Goal: Task Accomplishment & Management: Use online tool/utility

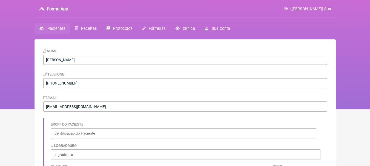
click at [55, 29] on span "Pacientes" at bounding box center [56, 28] width 18 height 5
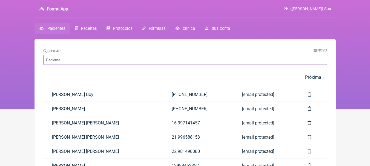
click at [91, 57] on input "Buscar" at bounding box center [185, 60] width 284 height 10
type input "luiza"
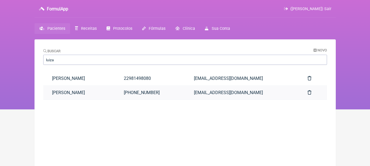
click at [87, 89] on link "[PERSON_NAME]" at bounding box center [79, 93] width 72 height 14
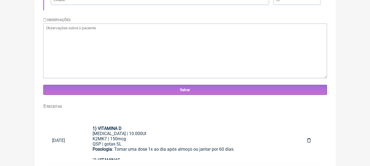
scroll to position [188, 0]
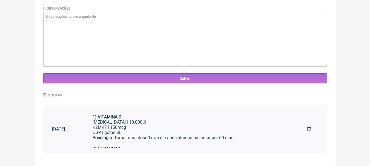
click at [180, 131] on div "QSP | gotas SL" at bounding box center [191, 132] width 197 height 5
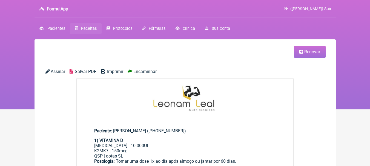
click at [309, 48] on link "Renovar" at bounding box center [310, 52] width 32 height 12
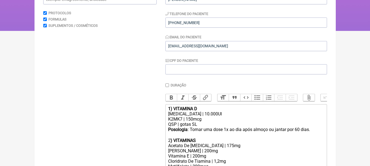
scroll to position [164, 0]
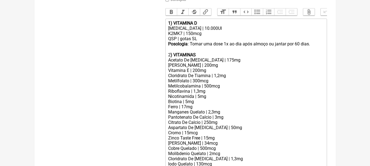
click at [226, 36] on div "K2MK7 | 150mcg" at bounding box center [246, 33] width 156 height 5
drag, startPoint x: 203, startPoint y: 43, endPoint x: 181, endPoint y: 44, distance: 22.2
click at [181, 41] on div "QSP | gotas SL" at bounding box center [246, 38] width 156 height 5
type trix-editor "<div><strong>1) VITAMINA D</strong></div><div>Colecalciferol | 10.000UI</div><d…"
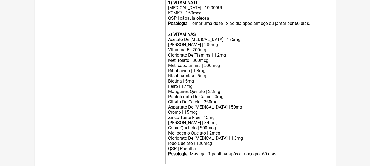
scroll to position [226, 0]
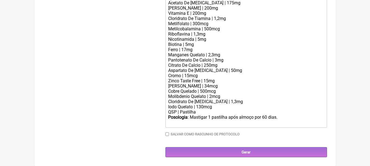
click at [208, 112] on div "QSP | Pastilha" at bounding box center [246, 112] width 156 height 5
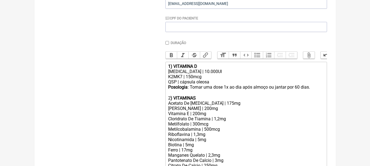
scroll to position [116, 0]
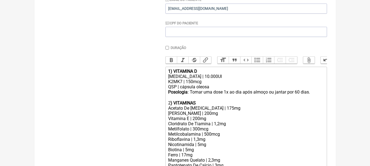
click at [215, 90] on div "QSP | cápsula oleosa" at bounding box center [246, 86] width 156 height 5
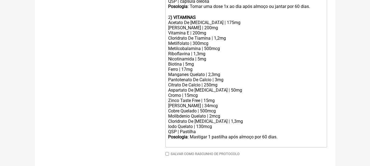
scroll to position [226, 0]
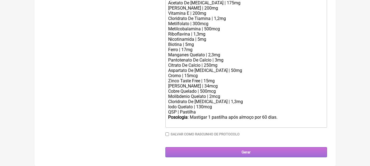
click at [263, 149] on input "Gerar" at bounding box center [246, 152] width 162 height 10
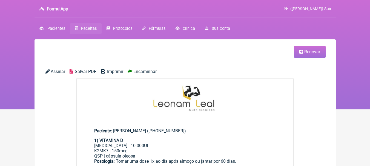
click at [85, 71] on span "Salvar PDF" at bounding box center [86, 71] width 22 height 5
click at [83, 69] on span "Salvar PDF" at bounding box center [86, 71] width 22 height 5
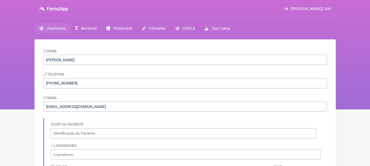
click at [60, 29] on span "Pacientes" at bounding box center [56, 28] width 18 height 5
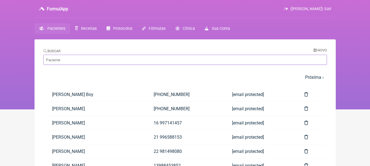
click at [97, 60] on input "Buscar" at bounding box center [185, 60] width 284 height 10
type input "[PERSON_NAME]"
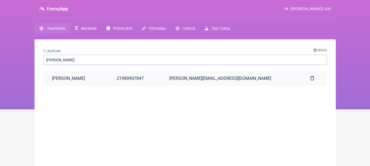
click at [108, 79] on link "[PERSON_NAME]" at bounding box center [75, 78] width 65 height 14
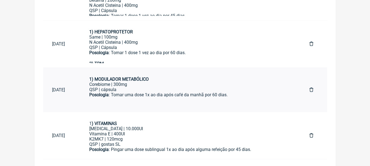
scroll to position [374, 0]
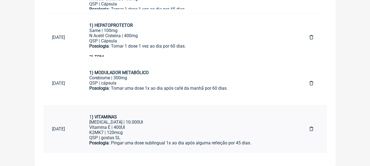
click at [192, 134] on div "K2MK7 | 120mcg" at bounding box center [190, 132] width 203 height 5
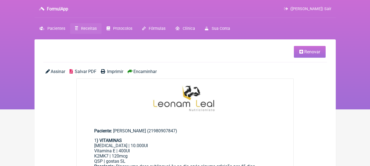
click at [315, 52] on span "Renovar" at bounding box center [312, 51] width 16 height 5
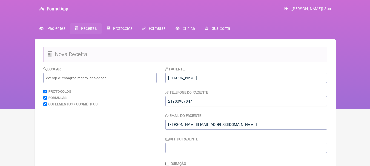
drag, startPoint x: 205, startPoint y: 144, endPoint x: 85, endPoint y: -33, distance: 213.9
click at [85, 0] on html "FormulApp ([PERSON_NAME]) Sair [GEOGRAPHIC_DATA] Receitas Protocolos Fórmulas […" at bounding box center [185, 55] width 370 height 110
type trix-editor "<div><br><br></div>"
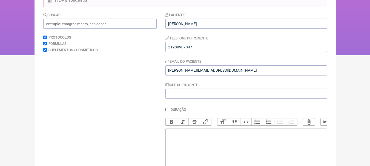
scroll to position [110, 0]
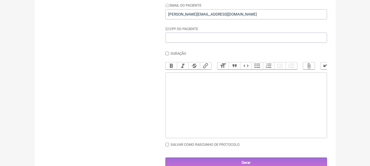
click at [121, 76] on div "Buscar Protocolos Formulas Suplementos / Cosméticos" at bounding box center [99, 62] width 113 height 212
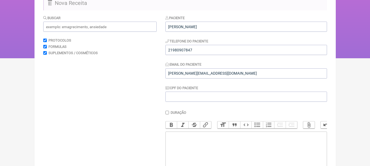
scroll to position [0, 0]
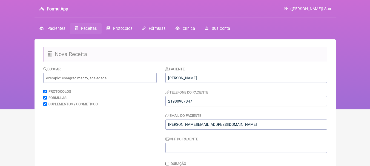
click at [76, 72] on div "Buscar" at bounding box center [99, 74] width 113 height 17
click at [79, 75] on input "text" at bounding box center [99, 78] width 113 height 10
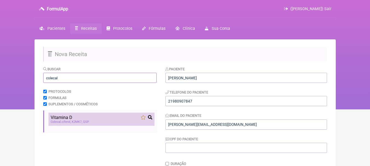
type input "colecal"
click at [109, 116] on div "Vitamina D" at bounding box center [102, 117] width 102 height 5
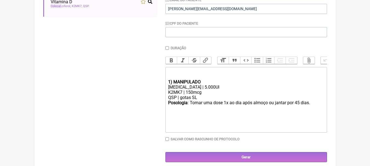
scroll to position [125, 0]
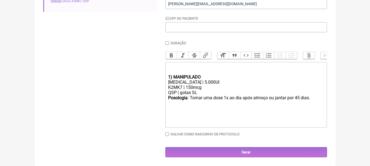
click at [188, 67] on div at bounding box center [246, 69] width 156 height 10
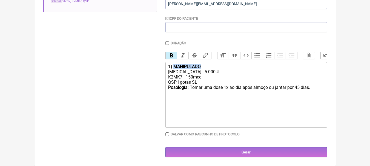
drag, startPoint x: 203, startPoint y: 64, endPoint x: 175, endPoint y: 66, distance: 28.3
click at [175, 66] on trix-editor "1 ) MANIPULADO [MEDICAL_DATA] | 5.000UI K2MK7 | 150mcg QSP | gotas SL Posologia…" at bounding box center [246, 95] width 162 height 66
click at [201, 71] on div "[MEDICAL_DATA] | 5.000UI" at bounding box center [246, 71] width 156 height 5
click at [224, 76] on div "K2MK7 | 150mcg" at bounding box center [246, 76] width 156 height 5
click at [215, 79] on div "K2MK7 | 150mcg" at bounding box center [246, 76] width 156 height 5
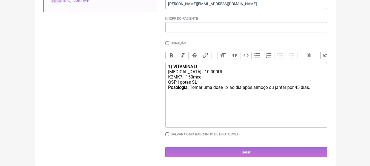
click at [207, 79] on div "K2MK7 | 150mcg" at bounding box center [246, 76] width 156 height 5
click at [194, 76] on div "K2MK7 | 150mcg" at bounding box center [246, 76] width 156 height 5
click at [201, 82] on div "QSP | gotas SL" at bounding box center [246, 82] width 156 height 5
click at [300, 86] on div "Posologia : Tomar uma dose 1x ao dia após almoço ou jantar por 45 dias. ㅤ" at bounding box center [246, 90] width 156 height 11
click at [242, 88] on div "Posologia : Tomar uma dose 1x ao dia após almoço ou jantar por 45 dias. ㅤ" at bounding box center [246, 90] width 156 height 11
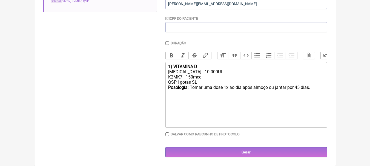
click at [209, 82] on div "QSP | gotas SL" at bounding box center [246, 82] width 156 height 5
click at [208, 83] on div "QSP | gotas SL" at bounding box center [246, 82] width 156 height 5
click at [222, 70] on div "[MEDICAL_DATA] | 10.000UI" at bounding box center [246, 71] width 156 height 5
click at [251, 95] on div "Posologia : Tomar uma dose 1x ao dia após almoço ou jantar por 45 dias. ㅤ" at bounding box center [246, 90] width 156 height 11
click at [203, 83] on div "QSP | gotas SL" at bounding box center [246, 82] width 156 height 5
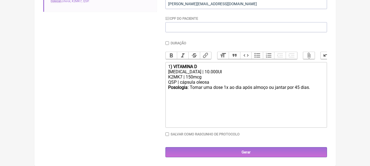
type trix-editor "<div>1<strong>) VITAMINA D</strong></div><div>[MEDICAL_DATA] | 10.000UI</div><d…"
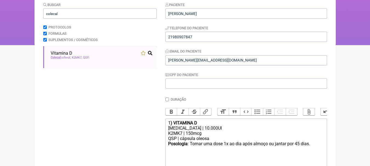
scroll to position [0, 0]
